Goal: Task Accomplishment & Management: Complete application form

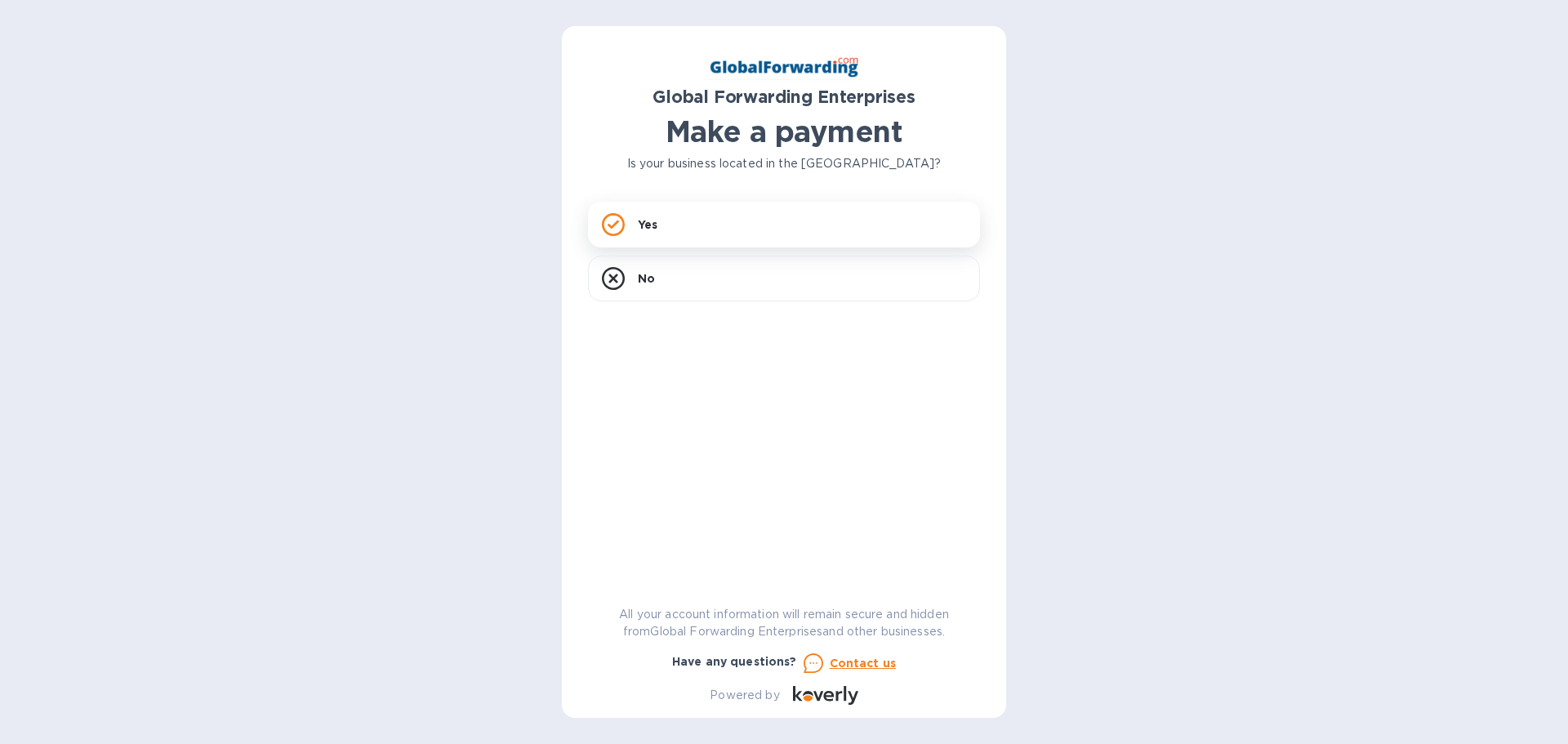
click at [646, 226] on p "Yes" at bounding box center [648, 225] width 20 height 16
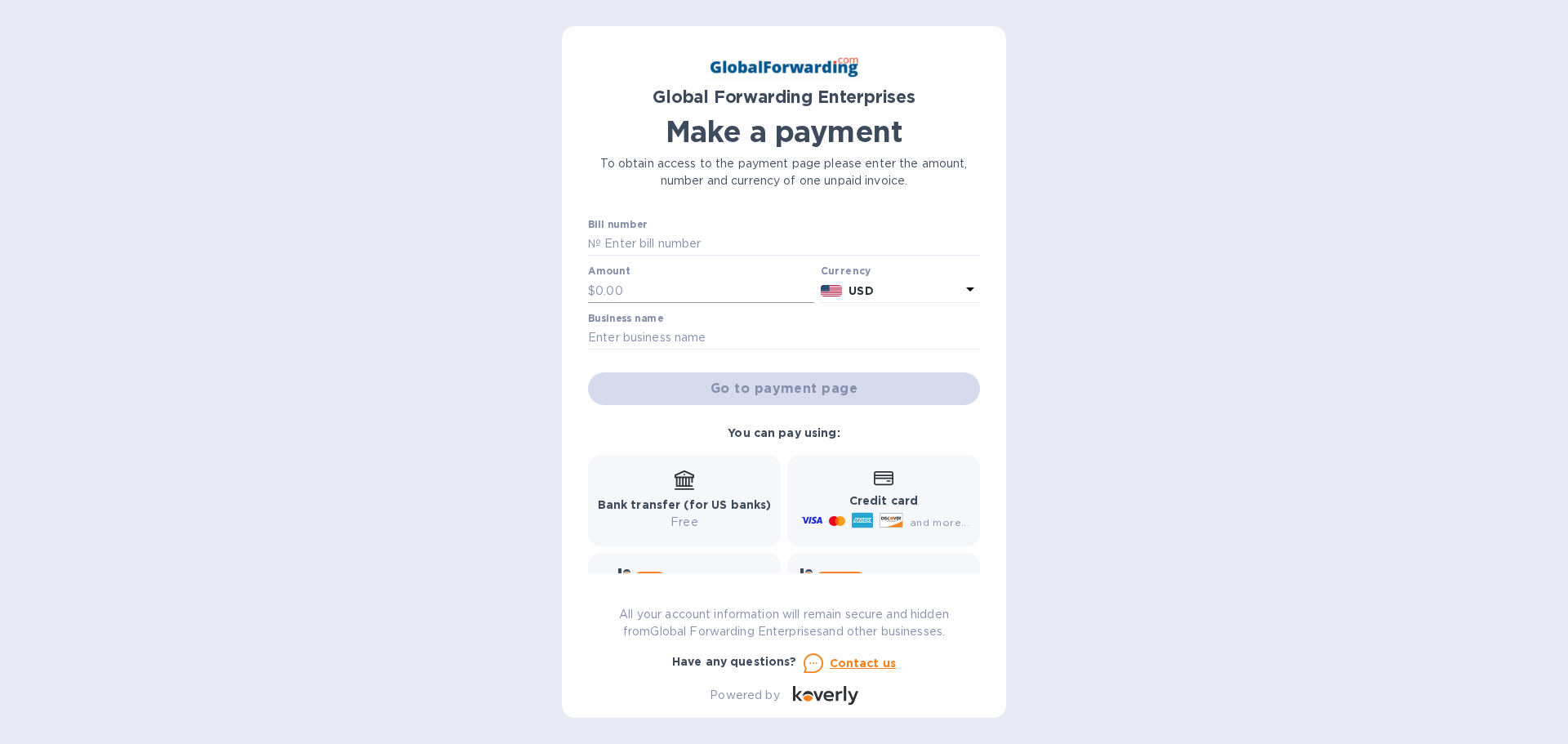
click at [676, 291] on input "text" at bounding box center [705, 291] width 219 height 25
type input "317.33"
click at [659, 341] on input "text" at bounding box center [784, 338] width 392 height 25
type input "Aleco Furniture LTD"
click at [710, 244] on input "text" at bounding box center [789, 244] width 379 height 25
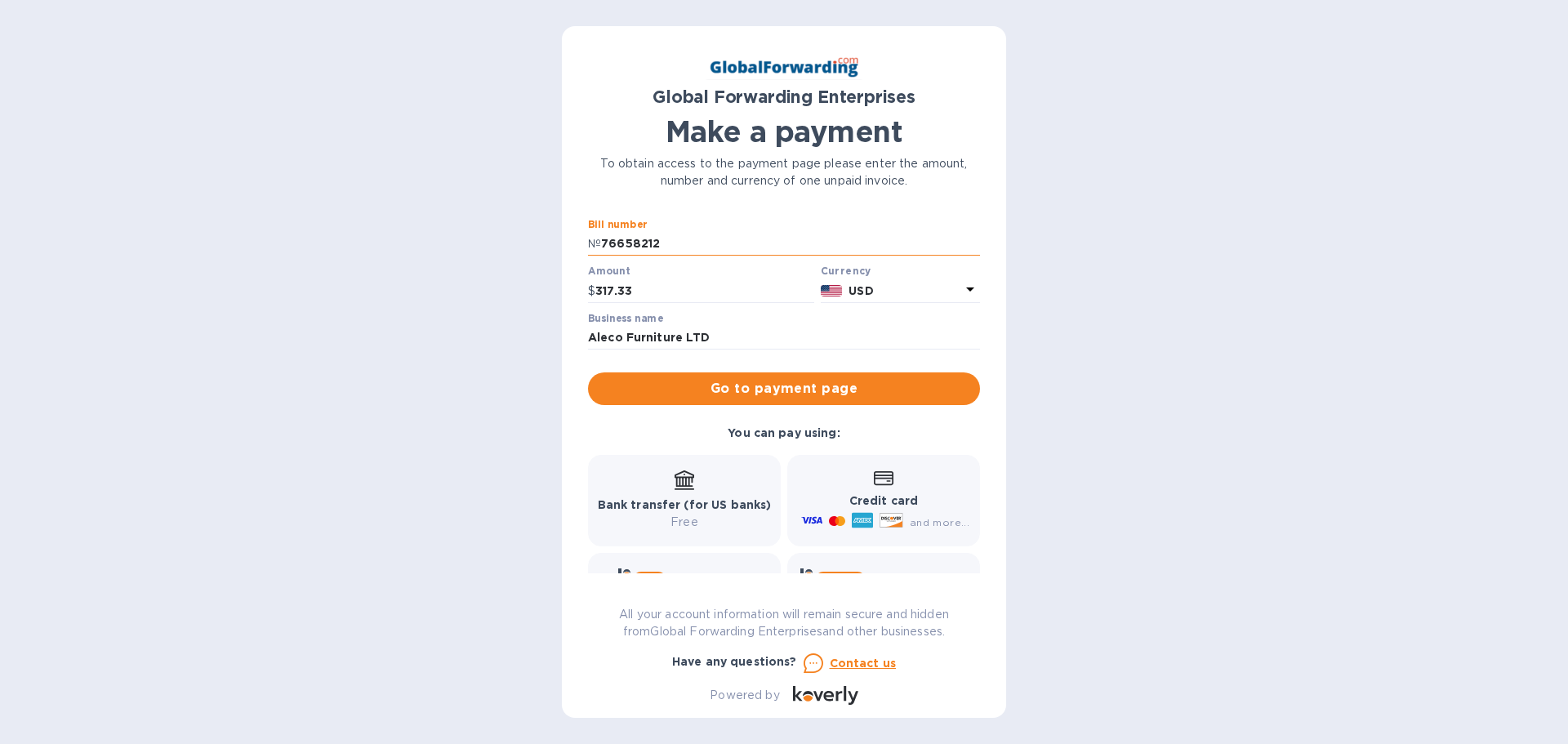
click at [610, 243] on input "76658212" at bounding box center [789, 244] width 379 height 25
drag, startPoint x: 623, startPoint y: 238, endPoint x: 638, endPoint y: 244, distance: 16.2
click at [624, 238] on input "79658212" at bounding box center [789, 244] width 379 height 25
click at [646, 243] on input "79658212" at bounding box center [789, 244] width 379 height 25
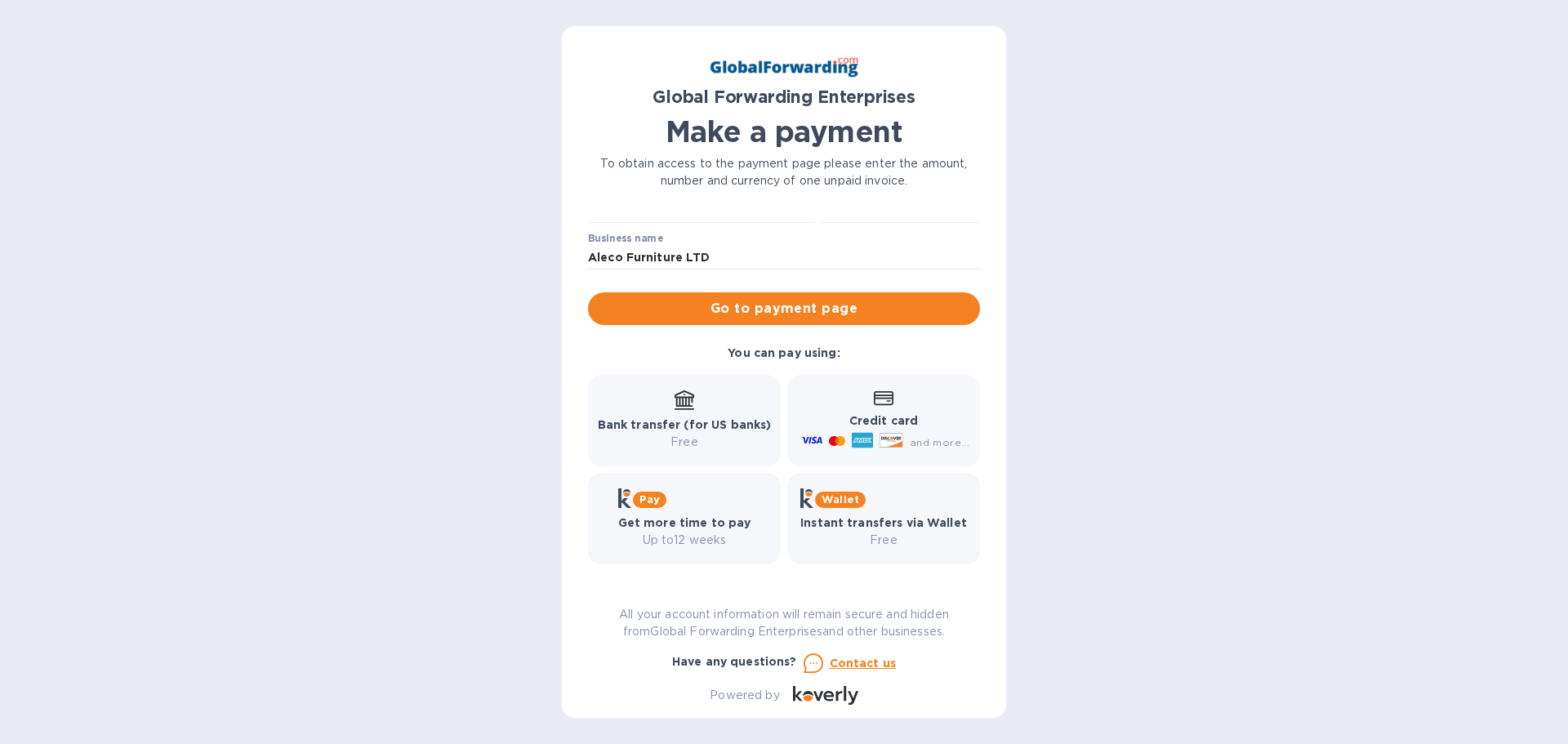
scroll to position [81, 0]
type input "79658212"
click at [696, 418] on b "Bank transfer (for US banks)" at bounding box center [685, 424] width 174 height 13
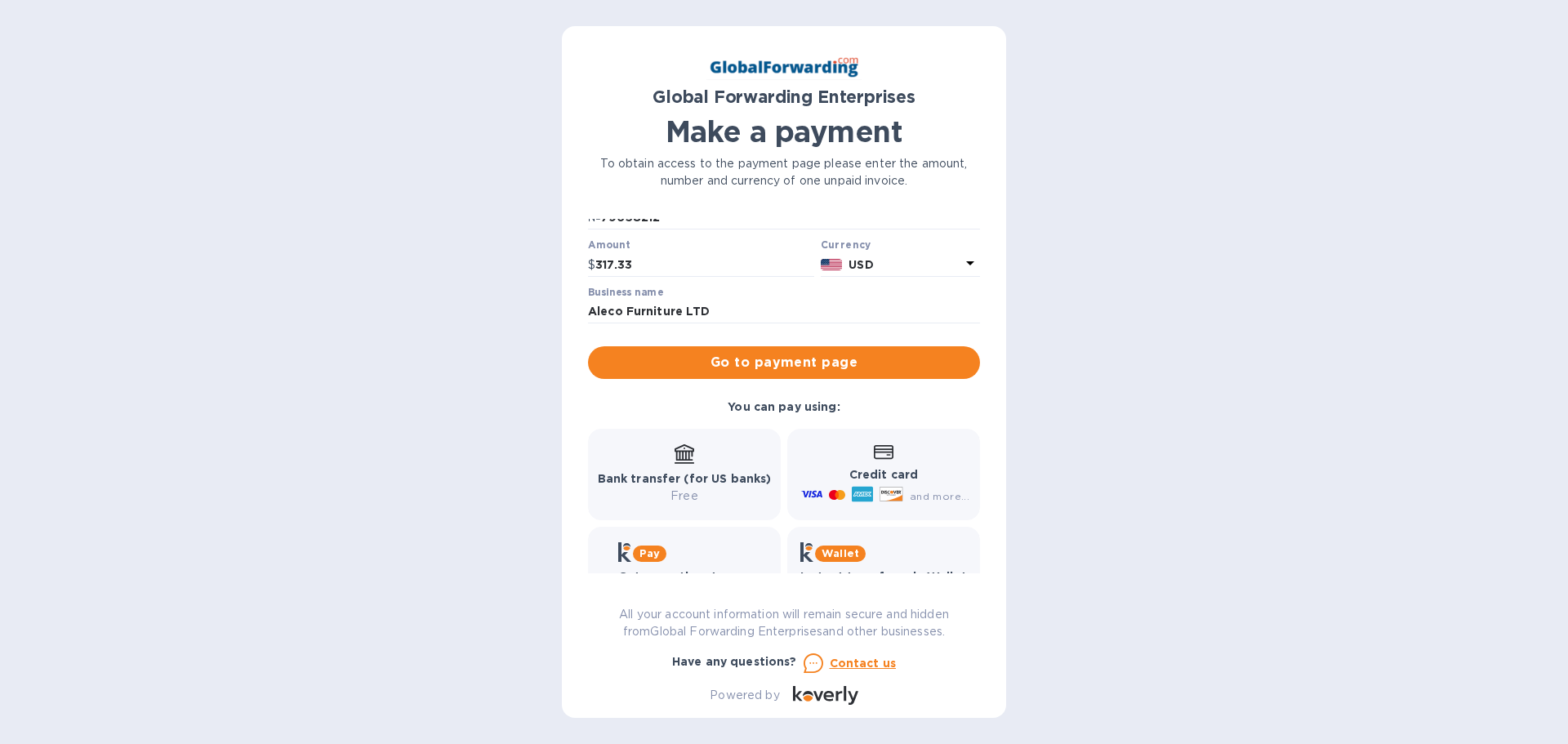
scroll to position [0, 0]
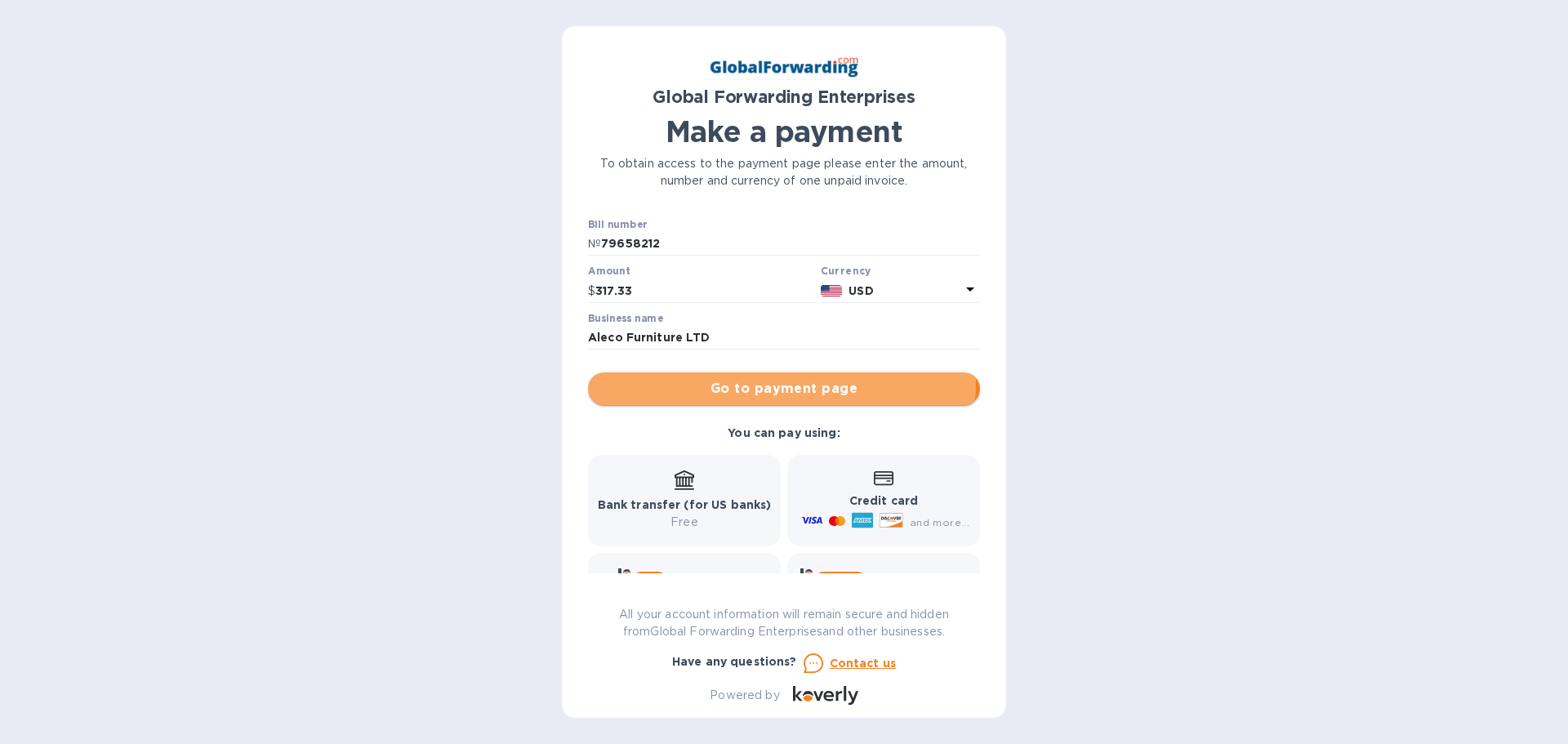
click at [741, 380] on span "Go to payment page" at bounding box center [784, 389] width 366 height 20
